Goal: Information Seeking & Learning: Check status

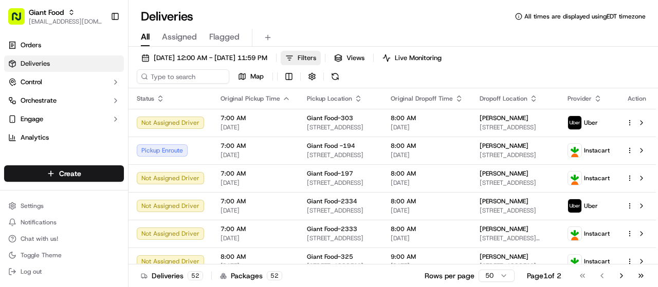
click at [321, 60] on button "Filters" at bounding box center [301, 58] width 40 height 14
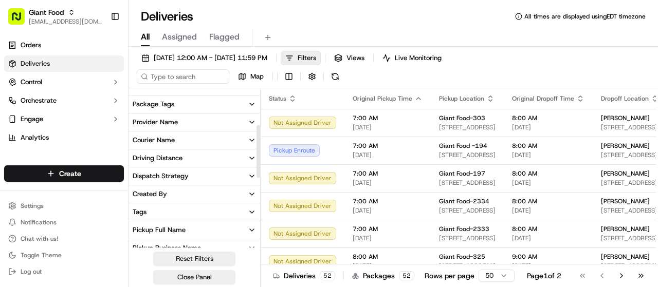
scroll to position [154, 0]
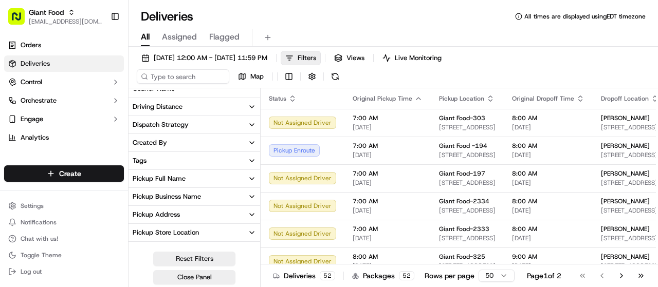
click at [190, 231] on div "Pickup Store Location" at bounding box center [166, 232] width 66 height 9
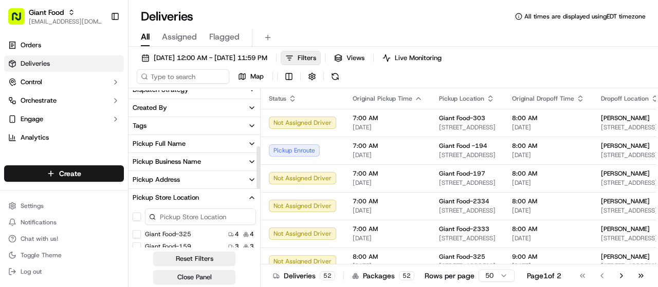
scroll to position [206, 0]
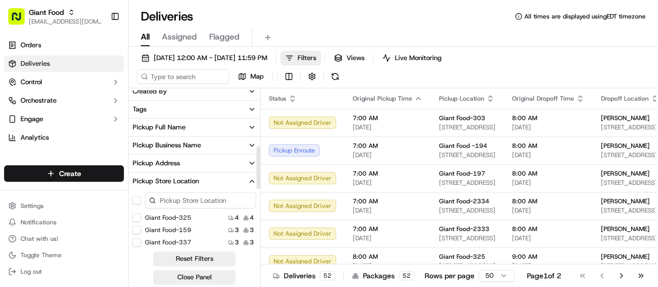
click at [203, 201] on input at bounding box center [200, 200] width 111 height 16
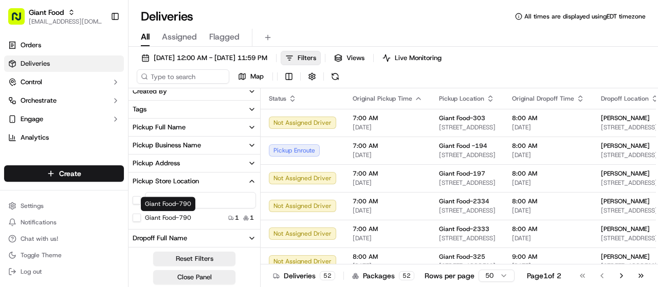
click at [181, 219] on label "Giant Food-790" at bounding box center [168, 218] width 46 height 8
click at [141, 219] on button "Giant Food-790" at bounding box center [137, 218] width 8 height 8
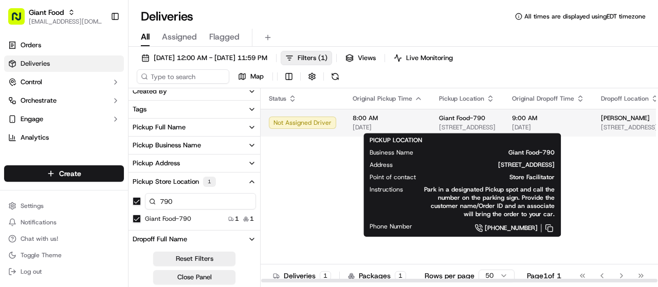
click at [439, 127] on span "[STREET_ADDRESS]" at bounding box center [467, 127] width 57 height 8
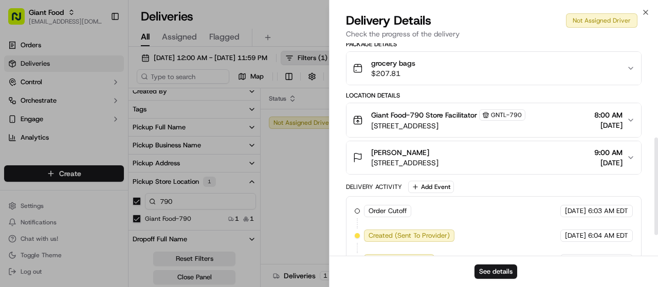
scroll to position [252, 0]
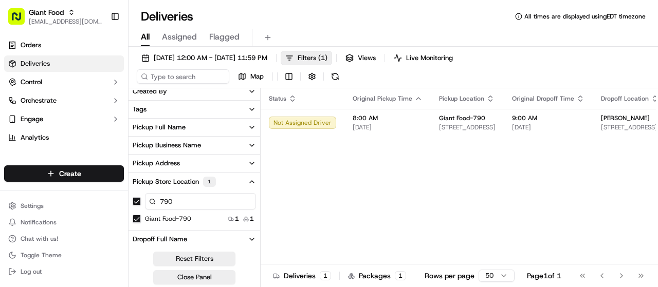
click at [177, 199] on input "790" at bounding box center [200, 201] width 111 height 16
click at [136, 219] on button "stl_AJtGVEEK6TL5ZbamN7h7Xj" at bounding box center [137, 219] width 8 height 8
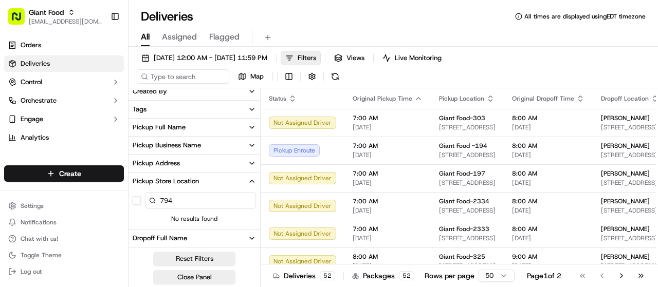
click at [185, 201] on input "794" at bounding box center [200, 200] width 111 height 16
click at [165, 219] on label "Giant Food-797" at bounding box center [168, 218] width 46 height 8
click at [141, 219] on button "Giant Food-797" at bounding box center [137, 218] width 8 height 8
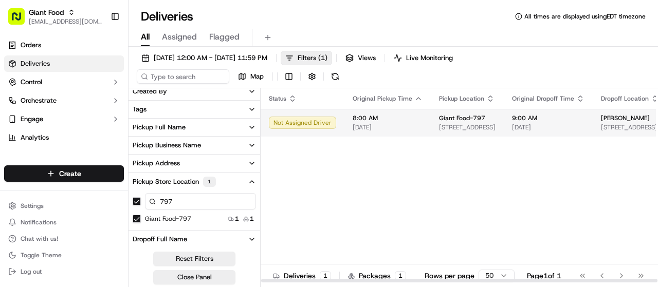
click at [379, 130] on span "[DATE]" at bounding box center [388, 127] width 70 height 8
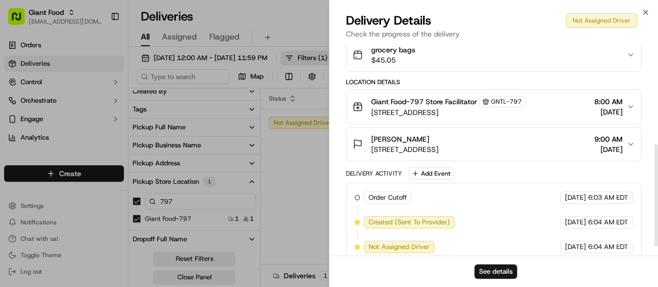
scroll to position [228, 0]
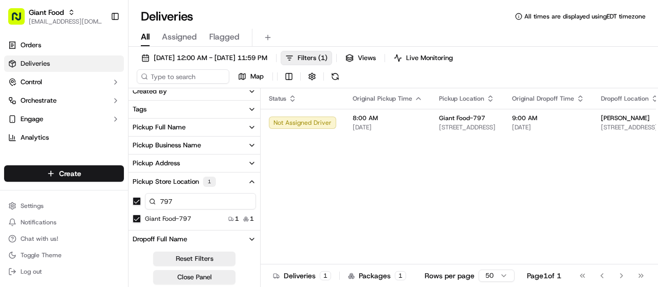
click at [138, 203] on button "button" at bounding box center [137, 201] width 8 height 8
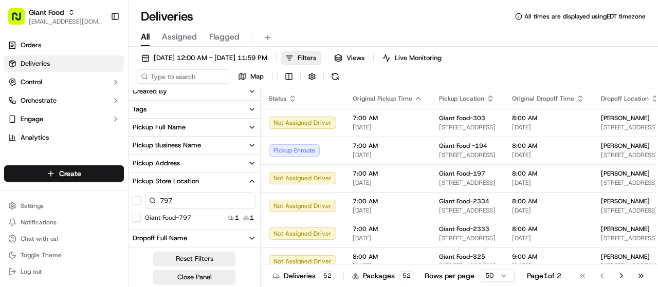
click at [182, 193] on input "797" at bounding box center [200, 200] width 111 height 16
click at [174, 216] on label "Giant Food-798" at bounding box center [168, 218] width 46 height 8
click at [141, 216] on button "Giant Food-798" at bounding box center [137, 218] width 8 height 8
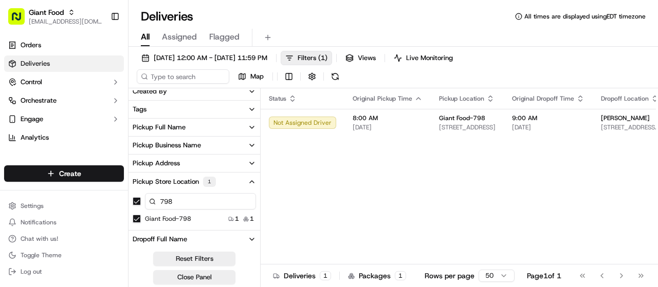
click at [137, 202] on button "button" at bounding box center [137, 201] width 8 height 8
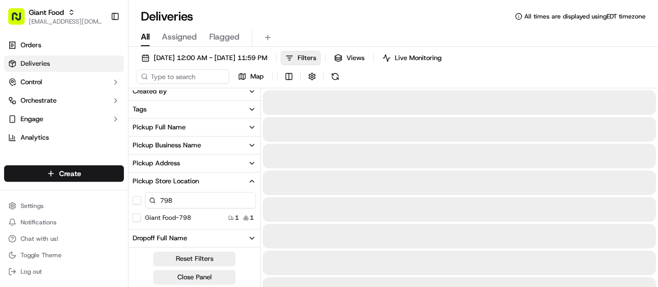
click at [185, 198] on input "798" at bounding box center [200, 200] width 111 height 16
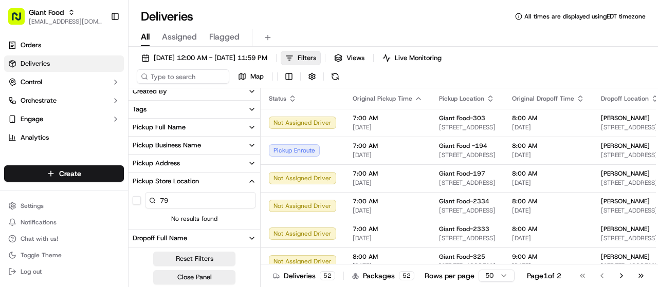
type input "7"
click at [182, 221] on label "Giant Food-2304" at bounding box center [170, 218] width 50 height 8
click at [141, 221] on button "Giant Food-2304" at bounding box center [137, 218] width 8 height 8
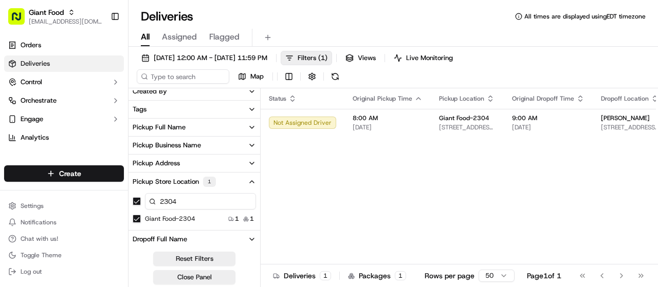
click at [139, 200] on button "button" at bounding box center [137, 201] width 8 height 8
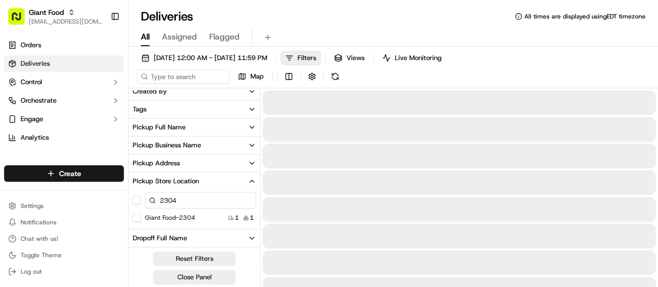
click at [181, 203] on input "2304" at bounding box center [200, 200] width 111 height 16
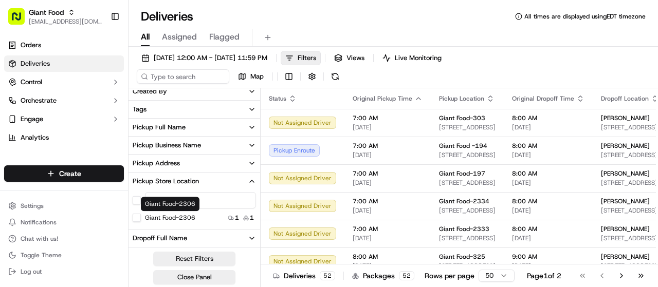
click at [162, 216] on label "Giant Food-2306" at bounding box center [170, 218] width 50 height 8
click at [141, 216] on button "Giant Food-2306" at bounding box center [137, 218] width 8 height 8
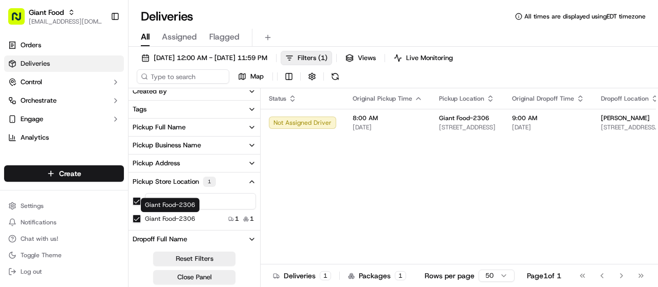
click at [186, 204] on div "Giant Food-2306 Giant Food-2306" at bounding box center [170, 205] width 59 height 14
click at [207, 200] on input "2306" at bounding box center [200, 201] width 111 height 16
click at [139, 202] on button "button" at bounding box center [137, 201] width 8 height 8
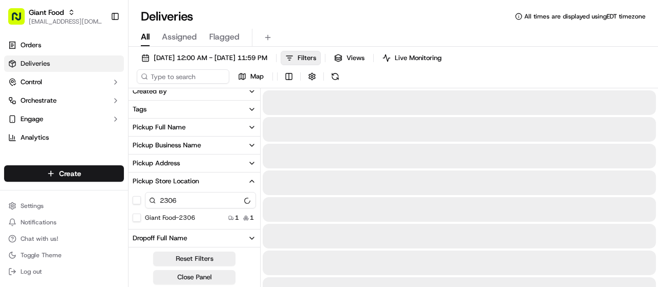
click at [179, 204] on input "2306" at bounding box center [200, 200] width 111 height 16
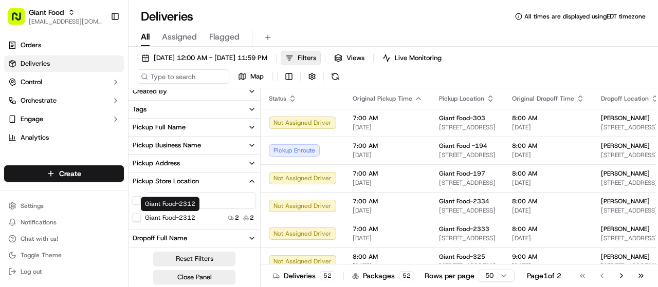
click at [150, 218] on label "Giant Food-2312" at bounding box center [170, 218] width 50 height 8
click at [141, 218] on button "Giant Food-2312" at bounding box center [137, 218] width 8 height 8
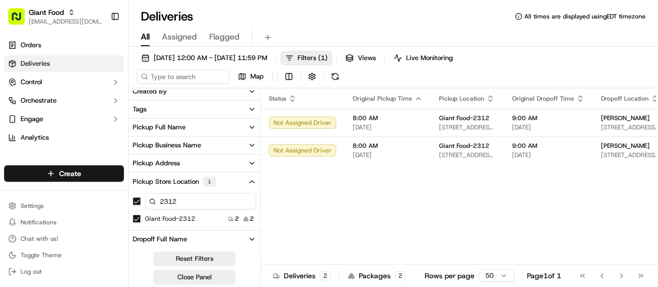
click at [138, 205] on button "button" at bounding box center [137, 201] width 8 height 8
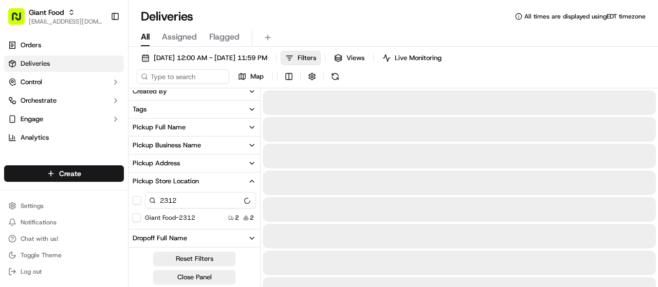
click at [189, 210] on div "2312" at bounding box center [195, 200] width 132 height 21
click at [187, 202] on input "2312" at bounding box center [200, 200] width 111 height 16
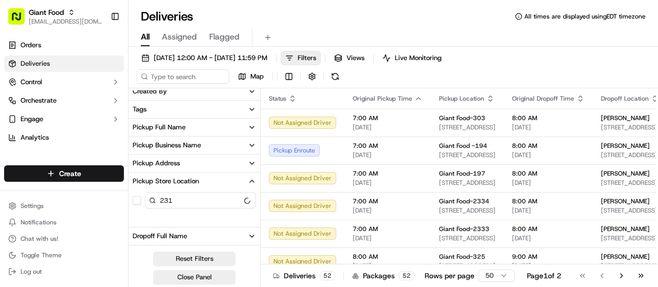
type input "2312"
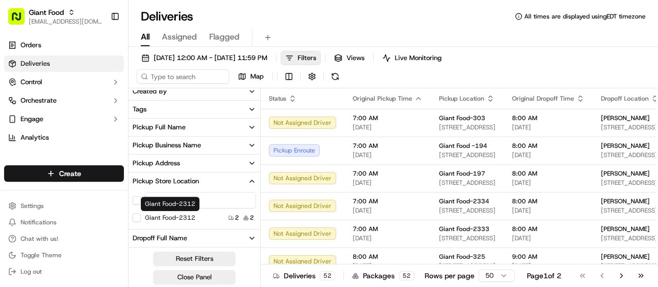
click at [180, 214] on label "Giant Food-2312" at bounding box center [170, 218] width 50 height 8
click at [141, 214] on button "Giant Food-2312" at bounding box center [137, 218] width 8 height 8
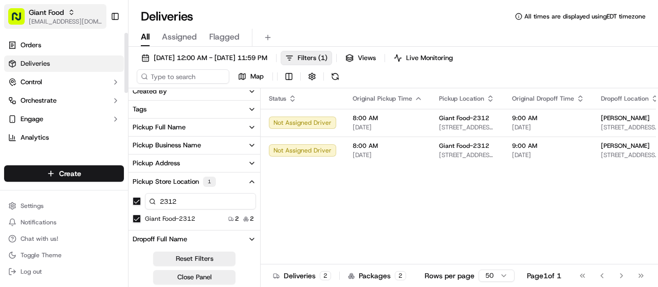
click at [60, 15] on span "Giant Food" at bounding box center [46, 12] width 35 height 10
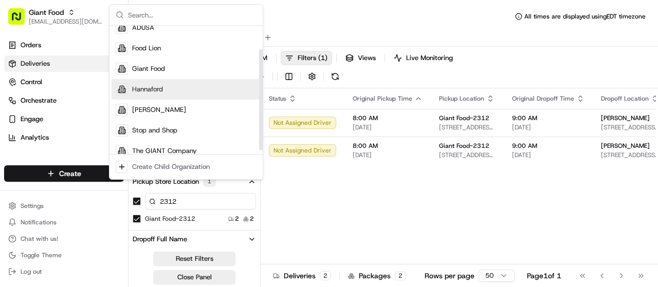
scroll to position [35, 0]
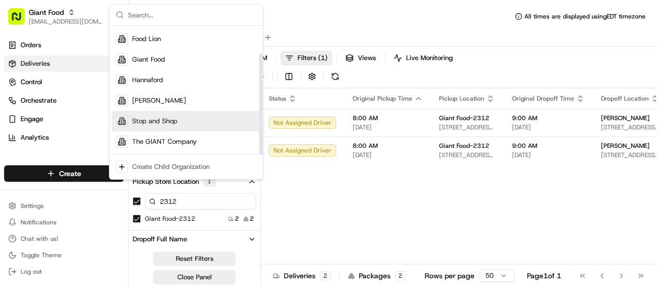
click at [162, 124] on span "Stop and Shop" at bounding box center [154, 121] width 45 height 9
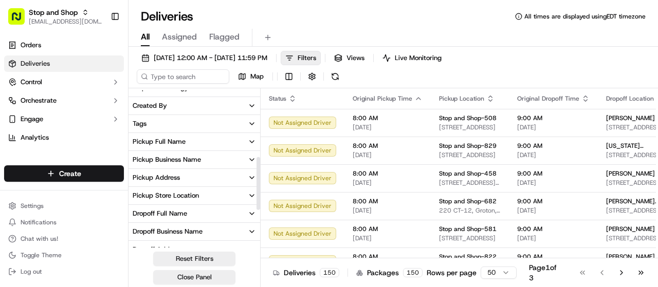
scroll to position [206, 0]
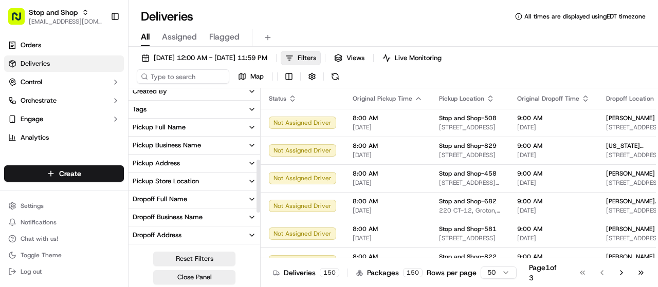
click at [180, 185] on div "Pickup Store Location" at bounding box center [166, 181] width 66 height 9
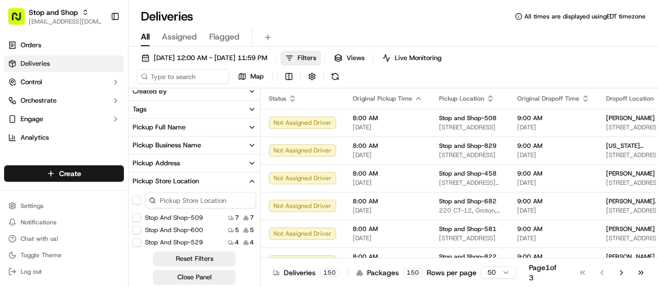
click at [182, 200] on input at bounding box center [200, 200] width 111 height 16
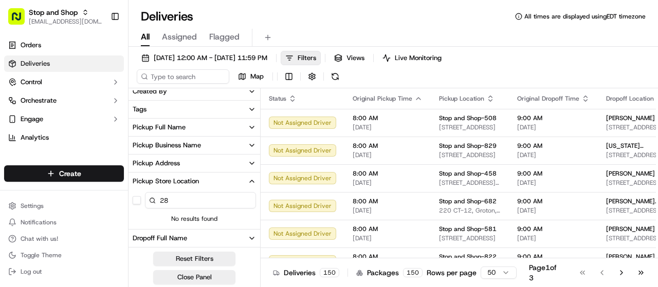
type input "2"
type input "8"
click at [176, 216] on label "Stop and Shop-522" at bounding box center [174, 218] width 58 height 8
click at [141, 216] on button "Stop and Shop-522" at bounding box center [137, 218] width 8 height 8
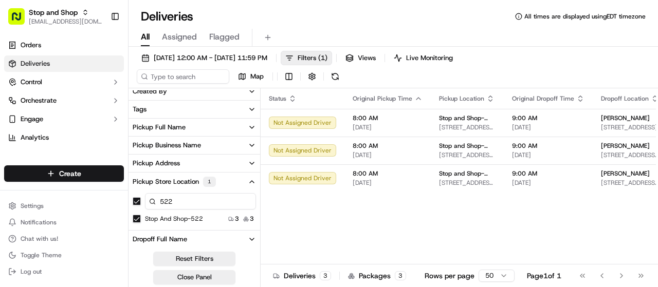
click at [176, 200] on input "522" at bounding box center [200, 201] width 111 height 16
click at [135, 203] on button "button" at bounding box center [137, 201] width 8 height 8
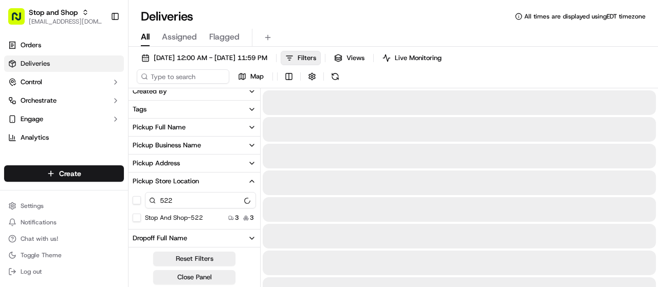
click at [186, 200] on input "522" at bounding box center [200, 200] width 111 height 16
type input "5"
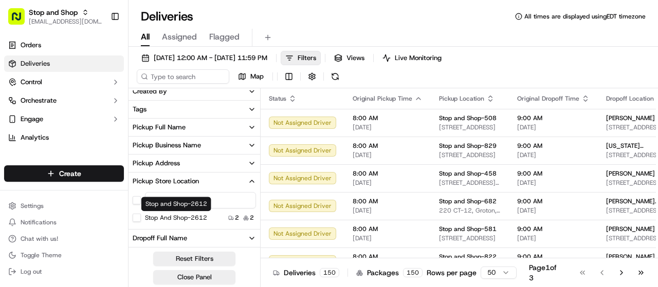
click at [198, 215] on label "Stop and Shop-2612" at bounding box center [176, 218] width 62 height 8
click at [141, 215] on button "Stop and Shop-2612" at bounding box center [137, 218] width 8 height 8
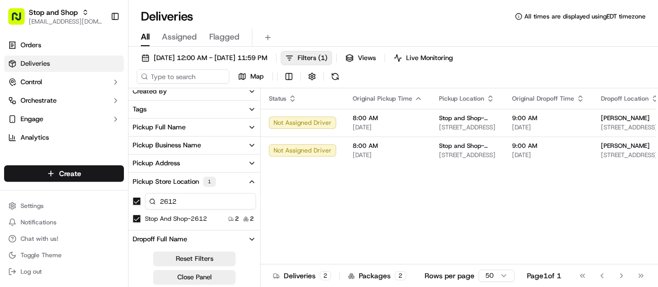
click at [140, 200] on button "button" at bounding box center [137, 201] width 8 height 8
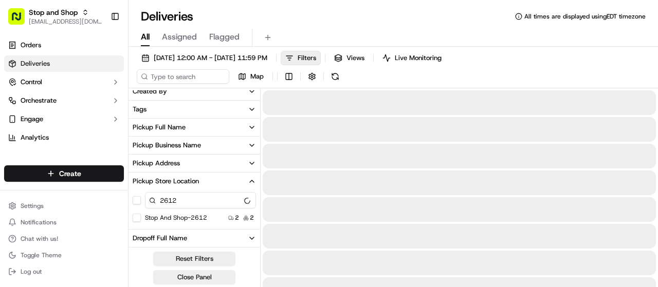
drag, startPoint x: 177, startPoint y: 203, endPoint x: 136, endPoint y: 197, distance: 42.0
click at [146, 200] on input "2612" at bounding box center [200, 200] width 111 height 16
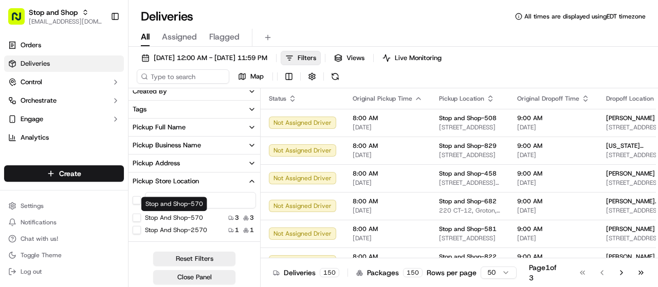
type input "570"
click at [192, 218] on label "Stop and Shop-570" at bounding box center [174, 218] width 58 height 8
click at [141, 218] on button "Stop and Shop-570" at bounding box center [137, 218] width 8 height 8
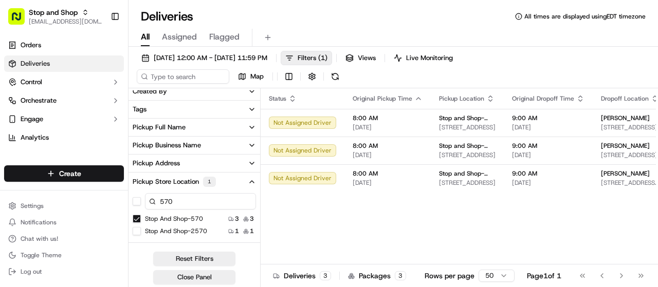
click at [138, 215] on button "Stop and Shop-570" at bounding box center [137, 219] width 8 height 8
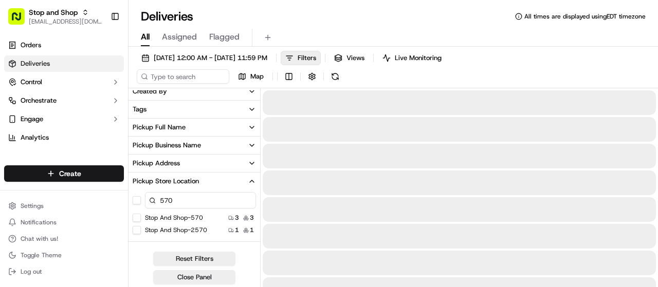
drag, startPoint x: 174, startPoint y: 199, endPoint x: 139, endPoint y: 191, distance: 36.4
click at [139, 196] on div "570" at bounding box center [195, 200] width 132 height 21
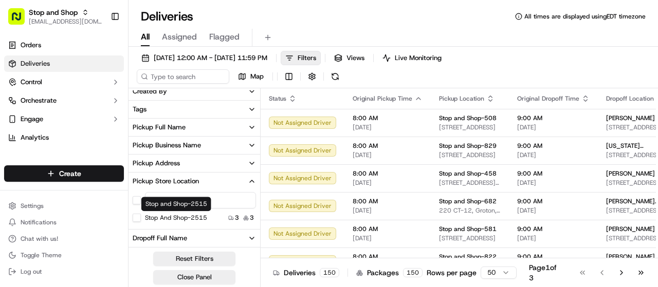
click at [172, 215] on label "Stop and Shop-2515" at bounding box center [176, 218] width 62 height 8
click at [141, 215] on button "Stop and Shop-2515" at bounding box center [137, 218] width 8 height 8
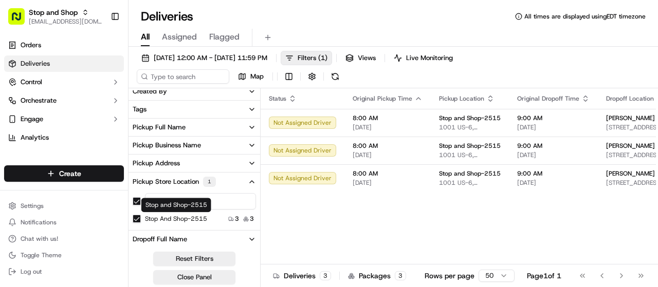
click at [190, 198] on div "Stop and Shop-2515 Stop and Shop-2515" at bounding box center [176, 205] width 70 height 14
click at [139, 201] on button "button" at bounding box center [137, 201] width 8 height 8
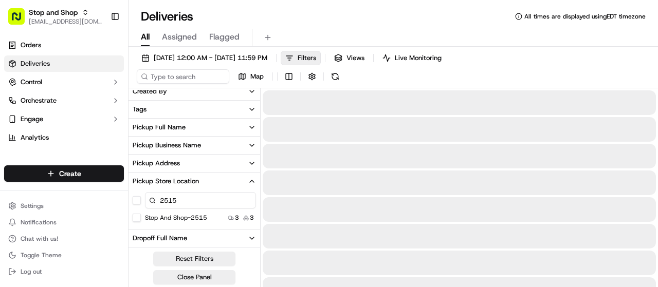
drag, startPoint x: 184, startPoint y: 200, endPoint x: 123, endPoint y: 186, distance: 62.3
click at [146, 192] on div "2515" at bounding box center [200, 200] width 111 height 16
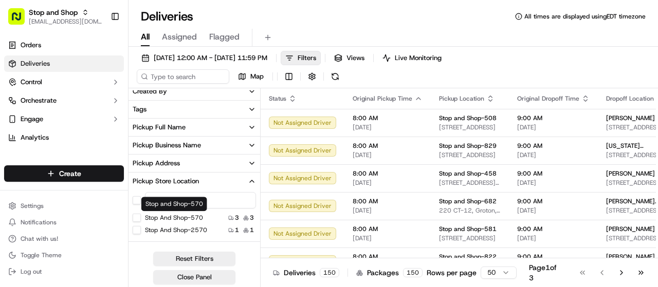
type input "570"
click at [192, 217] on label "Stop and Shop-570" at bounding box center [174, 218] width 58 height 8
click at [141, 217] on button "Stop and Shop-570" at bounding box center [137, 218] width 8 height 8
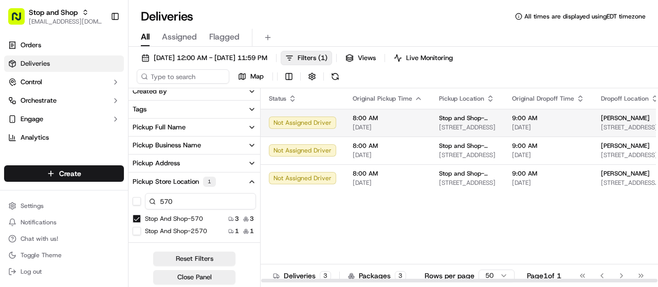
click at [423, 118] on td "8:00 AM [DATE]" at bounding box center [387, 123] width 86 height 28
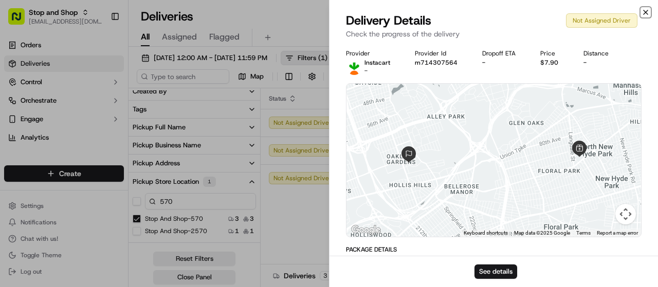
click at [648, 10] on icon "button" at bounding box center [645, 12] width 8 height 8
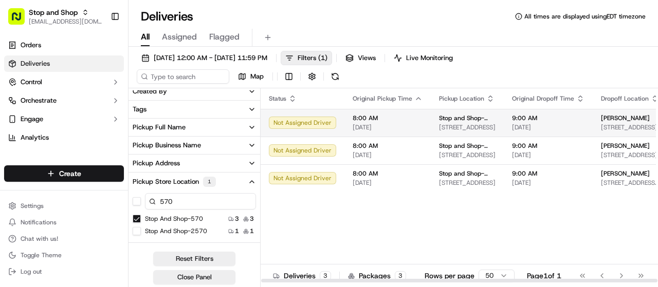
click at [467, 114] on span "Stop and Shop-570" at bounding box center [467, 118] width 57 height 8
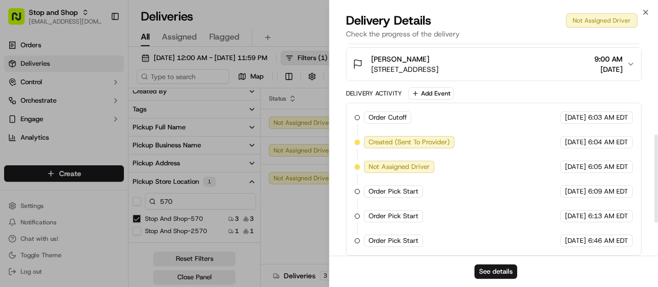
scroll to position [301, 0]
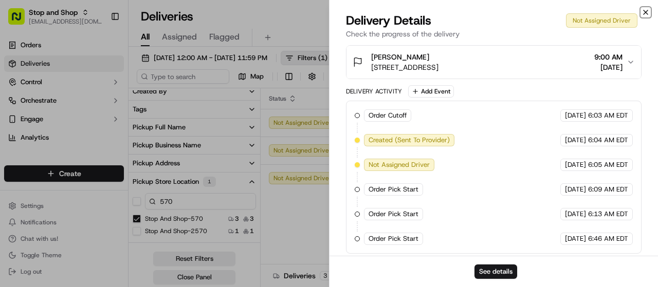
click at [645, 14] on icon "button" at bounding box center [645, 12] width 8 height 8
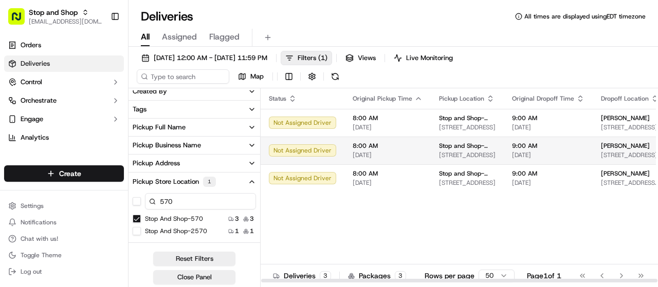
click at [370, 145] on span "8:00 AM" at bounding box center [388, 146] width 70 height 8
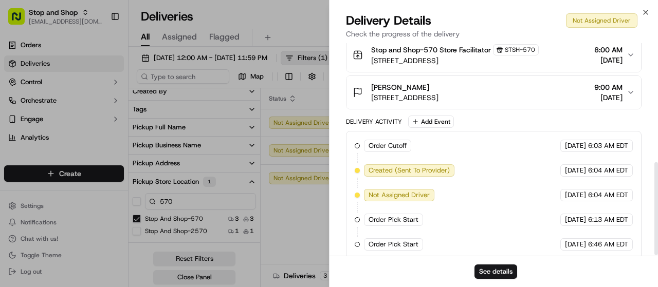
scroll to position [277, 0]
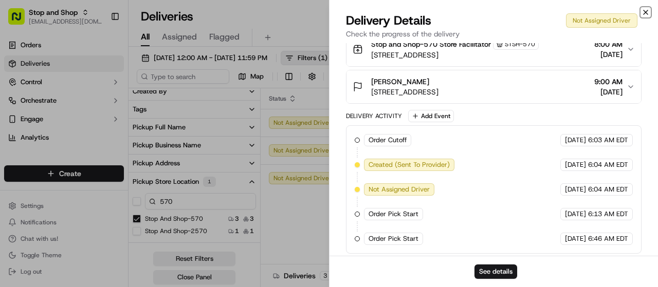
click at [647, 12] on icon "button" at bounding box center [645, 12] width 8 height 8
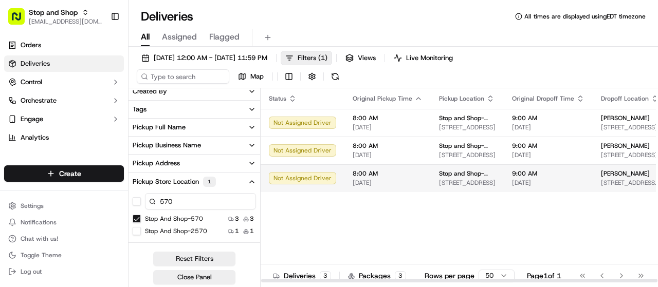
click at [355, 187] on td "8:00 AM [DATE]" at bounding box center [387, 178] width 86 height 28
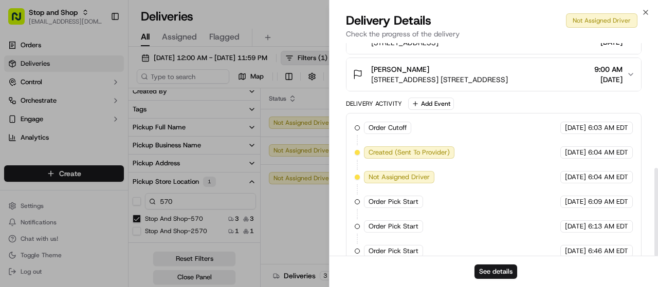
scroll to position [301, 0]
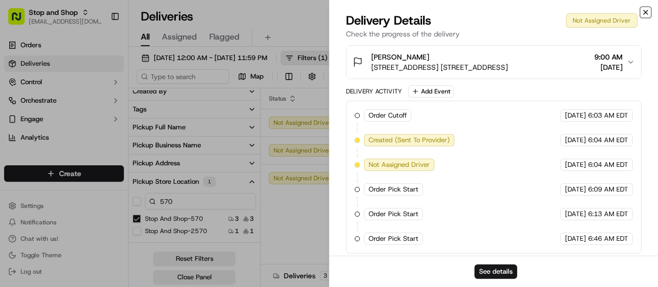
click at [646, 11] on icon "button" at bounding box center [645, 12] width 8 height 8
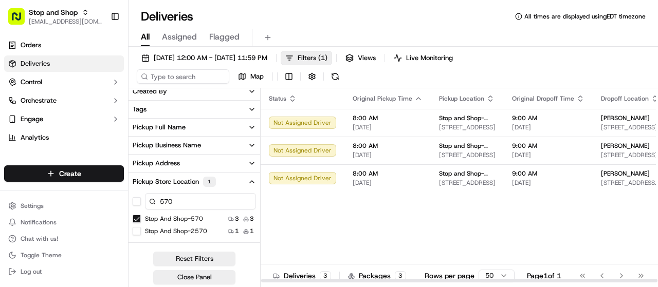
click at [301, 206] on div "Status Original Pickup Time Pickup Location Original Dropoff Time Dropoff Locat…" at bounding box center [512, 185] width 503 height 195
click at [56, 23] on span "[EMAIL_ADDRESS][DOMAIN_NAME]" at bounding box center [66, 21] width 74 height 8
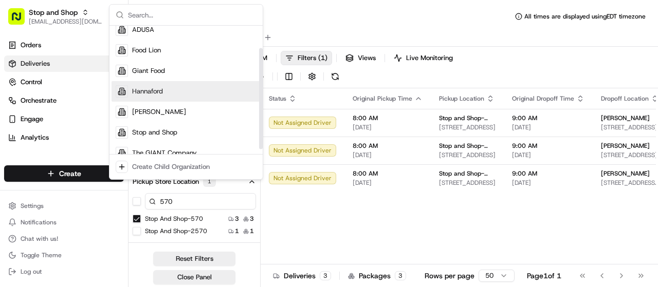
scroll to position [35, 0]
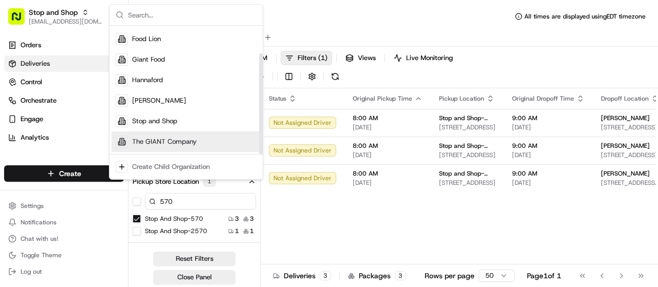
click at [162, 141] on span "The GIANT Company" at bounding box center [164, 141] width 65 height 9
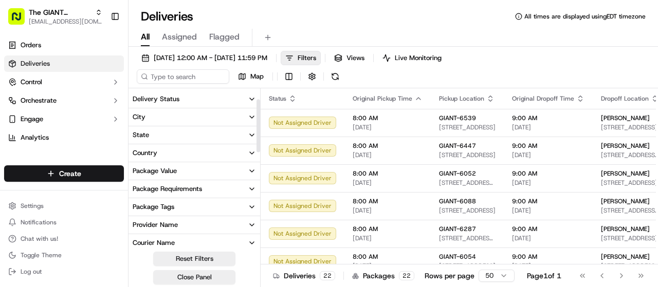
scroll to position [206, 0]
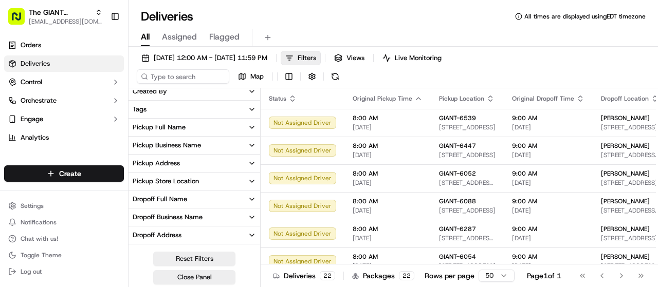
click at [182, 186] on div "Pickup Store Location" at bounding box center [166, 181] width 66 height 9
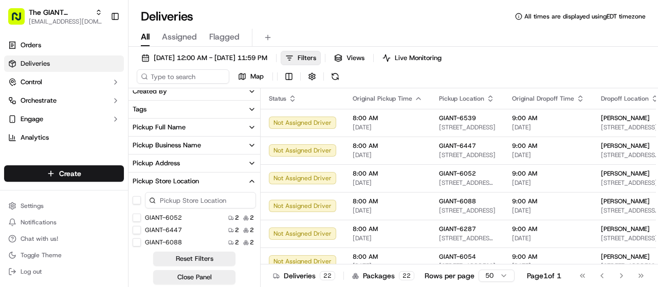
click at [177, 198] on input at bounding box center [200, 200] width 111 height 16
click at [169, 216] on label "GIANT-6516" at bounding box center [163, 218] width 37 height 8
click at [141, 216] on button "GIANT-6516" at bounding box center [137, 218] width 8 height 8
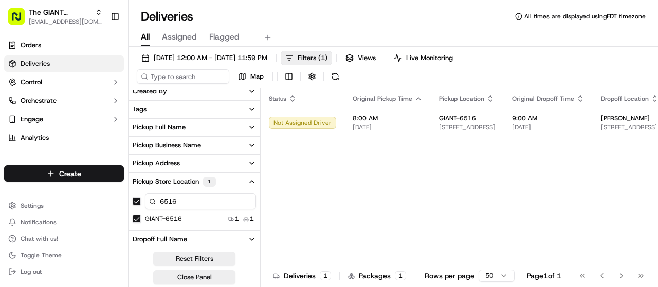
drag, startPoint x: 137, startPoint y: 200, endPoint x: 148, endPoint y: 200, distance: 10.8
click at [138, 200] on button "button" at bounding box center [137, 201] width 8 height 8
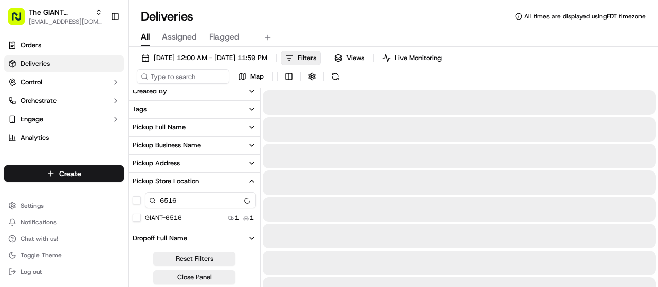
click at [186, 201] on input "6516" at bounding box center [200, 200] width 111 height 16
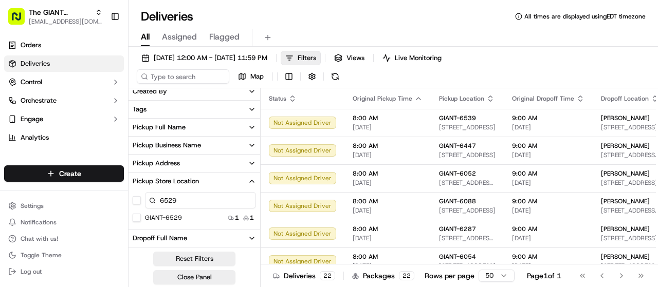
click at [204, 215] on div "GIANT-6529 1 1" at bounding box center [195, 218] width 132 height 10
click at [170, 214] on label "GIANT-6529" at bounding box center [163, 218] width 37 height 8
click at [141, 214] on button "GIANT-6529" at bounding box center [137, 218] width 8 height 8
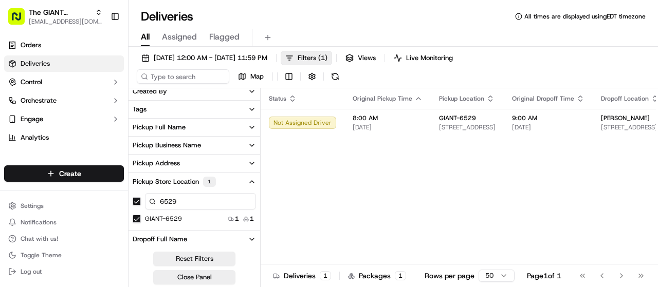
click at [136, 200] on button "button" at bounding box center [137, 201] width 8 height 8
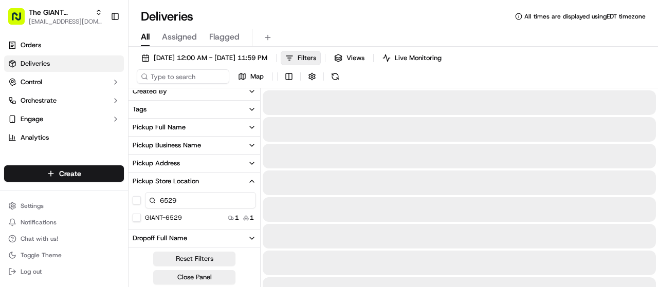
click at [182, 203] on input "6529" at bounding box center [200, 200] width 111 height 16
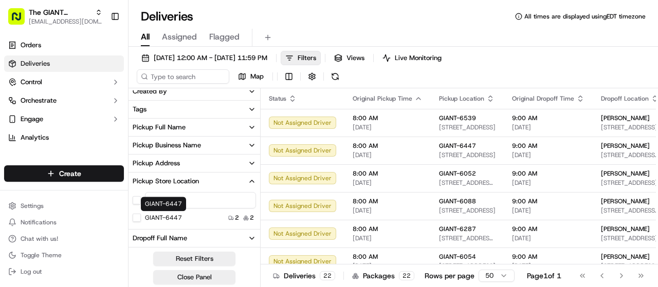
click at [176, 217] on label "GIANT-6447" at bounding box center [163, 218] width 37 height 8
click at [141, 217] on button "GIANT-6447" at bounding box center [137, 218] width 8 height 8
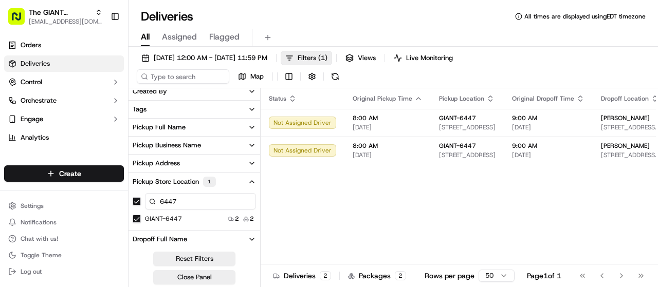
click at [186, 196] on input "6447" at bounding box center [200, 201] width 111 height 16
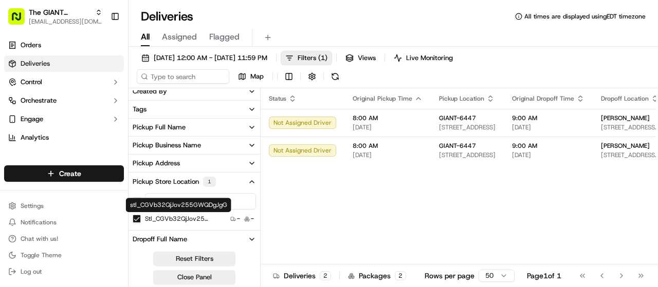
click at [143, 221] on div "stl_CGVb32QjJov255GWQDgJgG" at bounding box center [172, 219] width 78 height 8
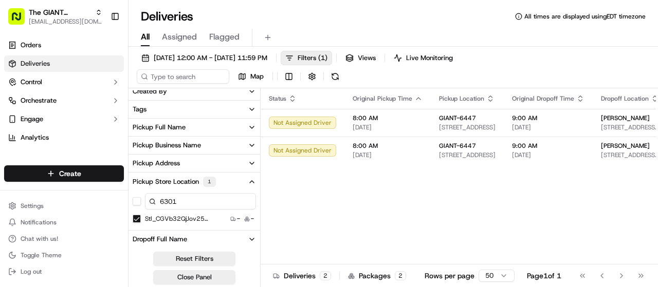
click at [136, 219] on button "stl_CGVb32QjJov255GWQDgJgG" at bounding box center [137, 219] width 8 height 8
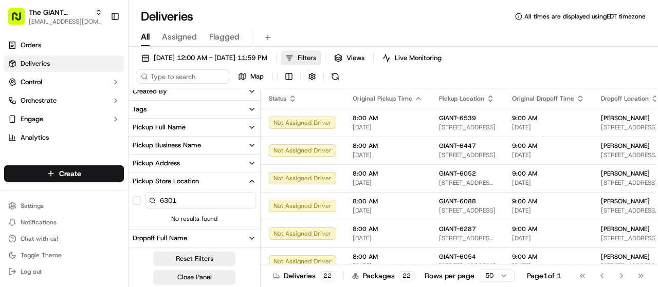
drag, startPoint x: 194, startPoint y: 204, endPoint x: 186, endPoint y: 204, distance: 7.7
click at [193, 204] on input "6301" at bounding box center [200, 200] width 111 height 16
type input "6447"
click at [183, 215] on div "GIANT-6447 2 2" at bounding box center [195, 218] width 132 height 10
click at [171, 218] on label "GIANT-6447" at bounding box center [163, 218] width 37 height 8
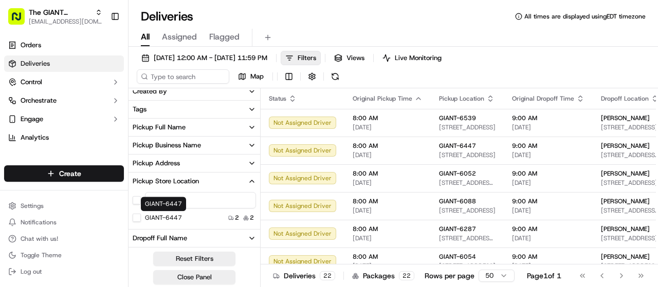
click at [141, 218] on button "GIANT-6447" at bounding box center [137, 218] width 8 height 8
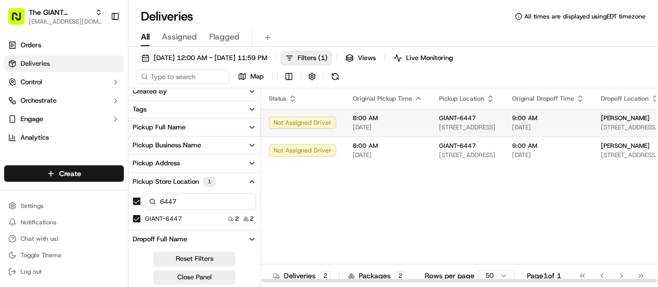
click at [471, 120] on span "GIANT-6447" at bounding box center [457, 118] width 37 height 8
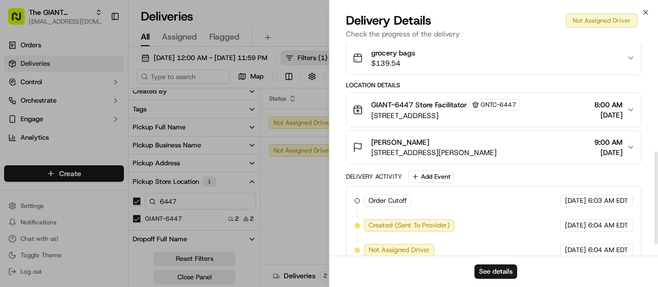
scroll to position [277, 0]
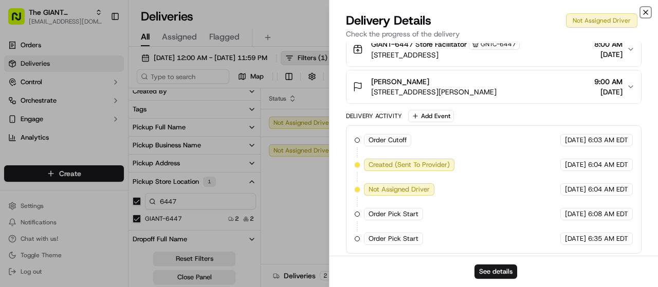
click at [649, 13] on icon "button" at bounding box center [645, 12] width 8 height 8
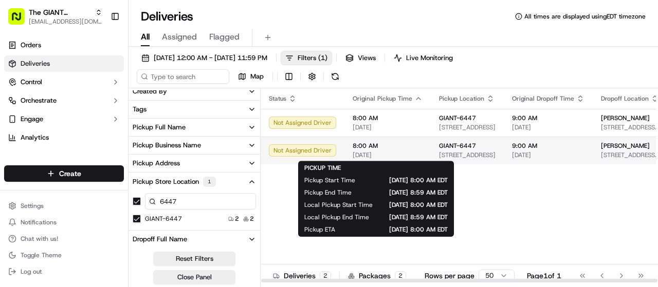
click at [386, 144] on span "8:00 AM" at bounding box center [388, 146] width 70 height 8
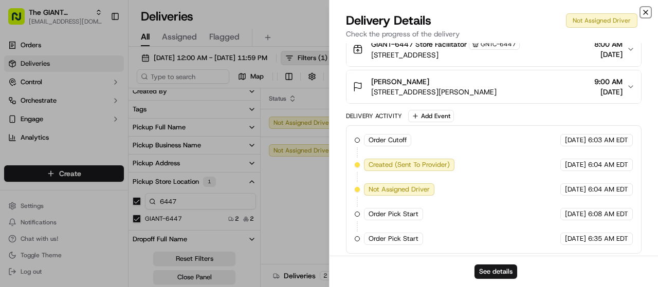
click at [648, 11] on icon "button" at bounding box center [645, 12] width 8 height 8
